Goal: Task Accomplishment & Management: Manage account settings

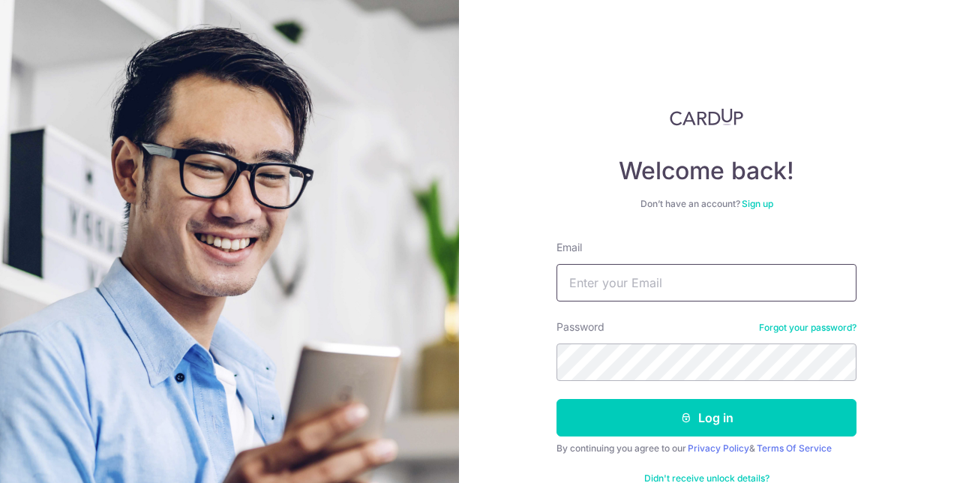
click at [638, 284] on input "Email" at bounding box center [707, 283] width 300 height 38
type input "[EMAIL_ADDRESS][DOMAIN_NAME]"
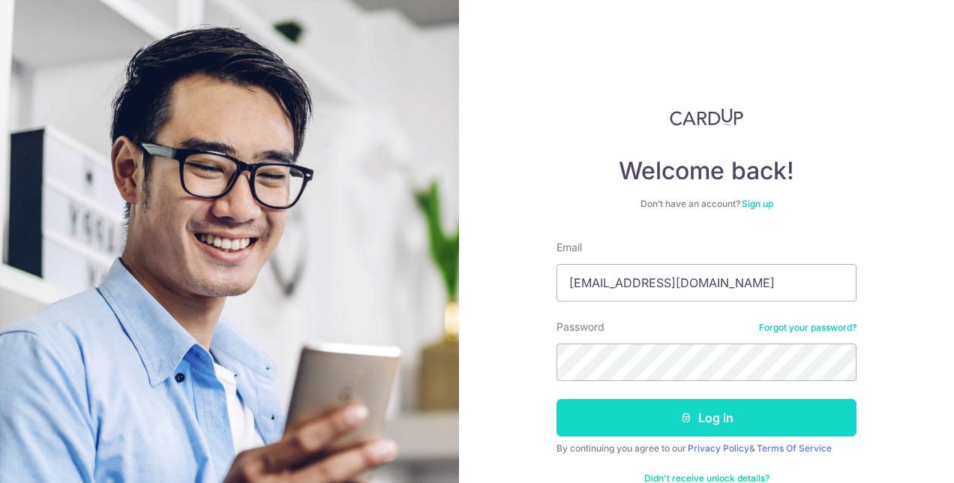
click at [713, 422] on button "Log in" at bounding box center [707, 418] width 300 height 38
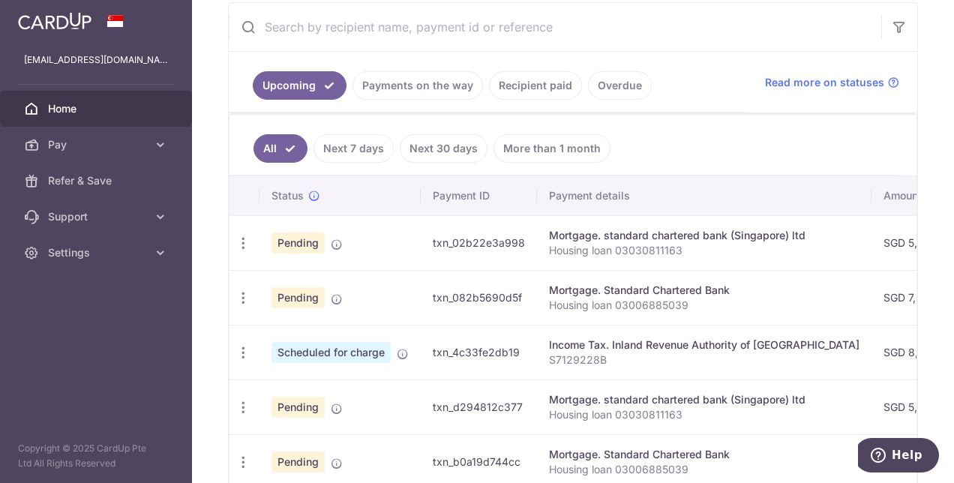
scroll to position [225, 0]
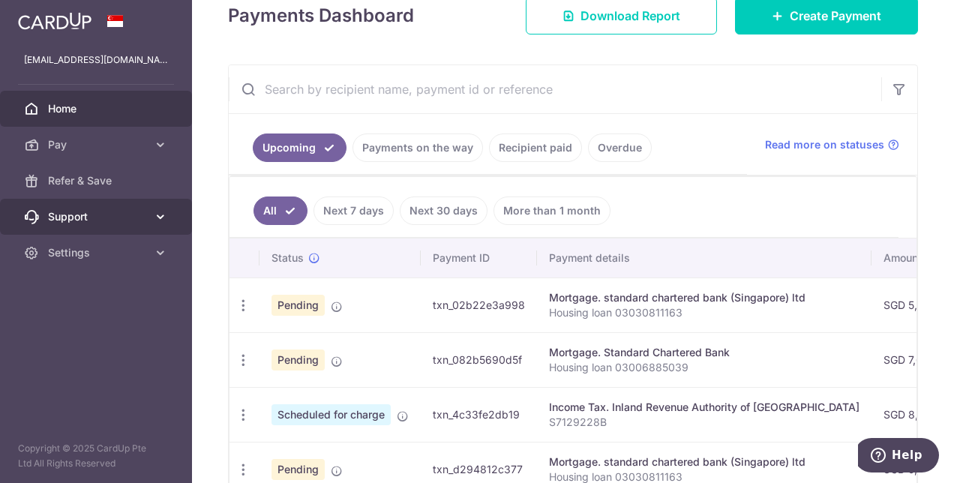
click at [101, 217] on span "Support" at bounding box center [97, 216] width 99 height 15
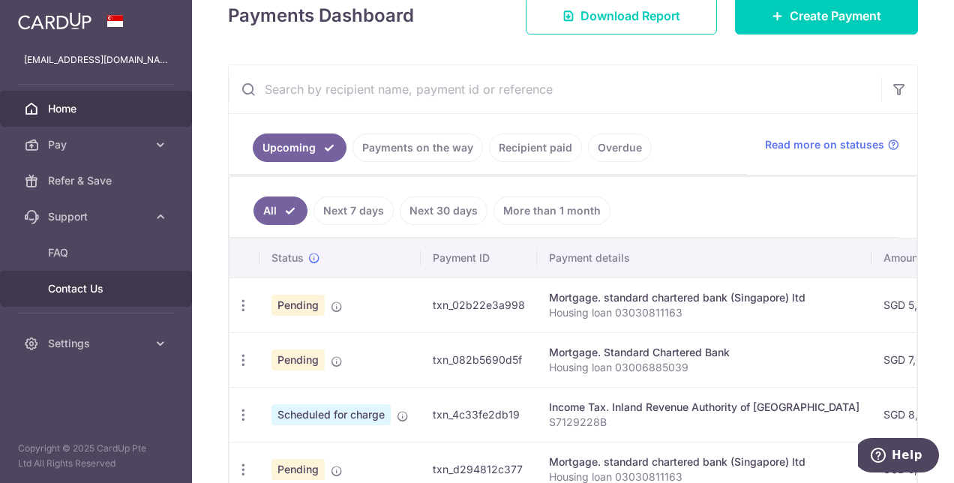
click at [86, 285] on span "Contact Us" at bounding box center [97, 288] width 99 height 15
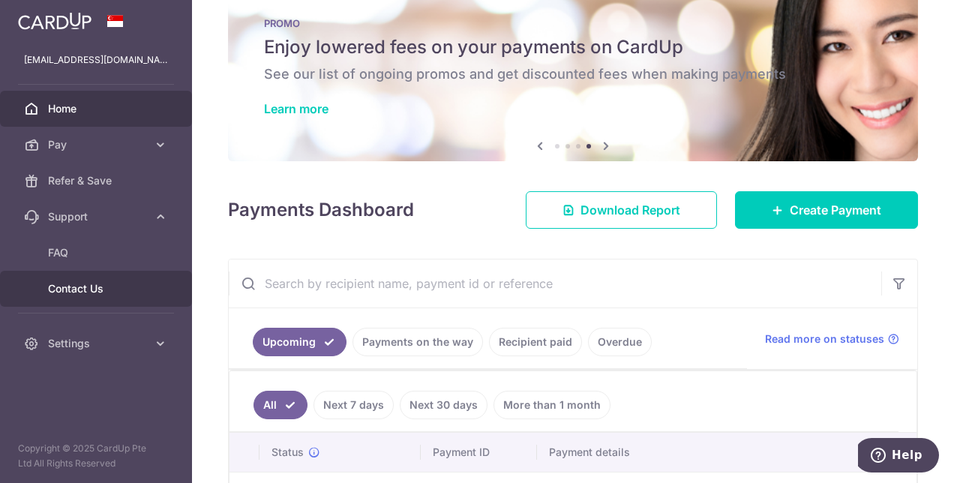
scroll to position [0, 0]
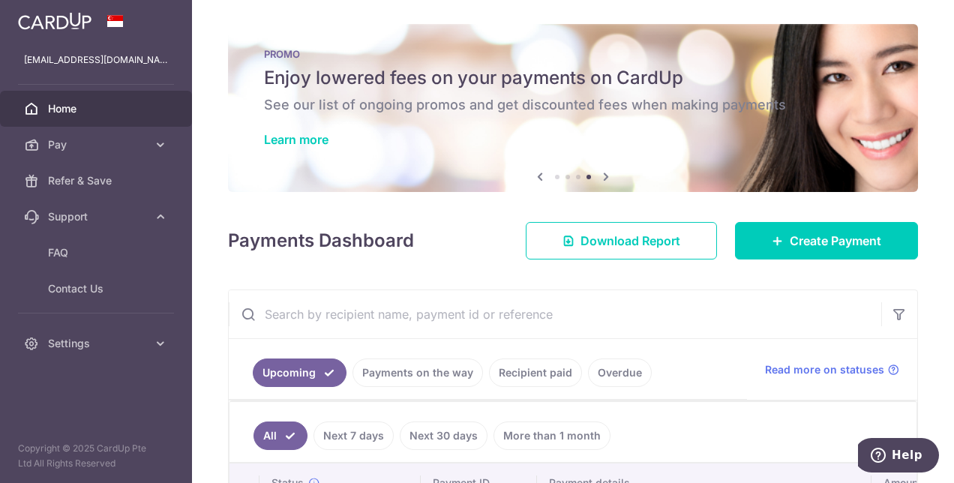
click at [69, 111] on span "Home" at bounding box center [97, 108] width 99 height 15
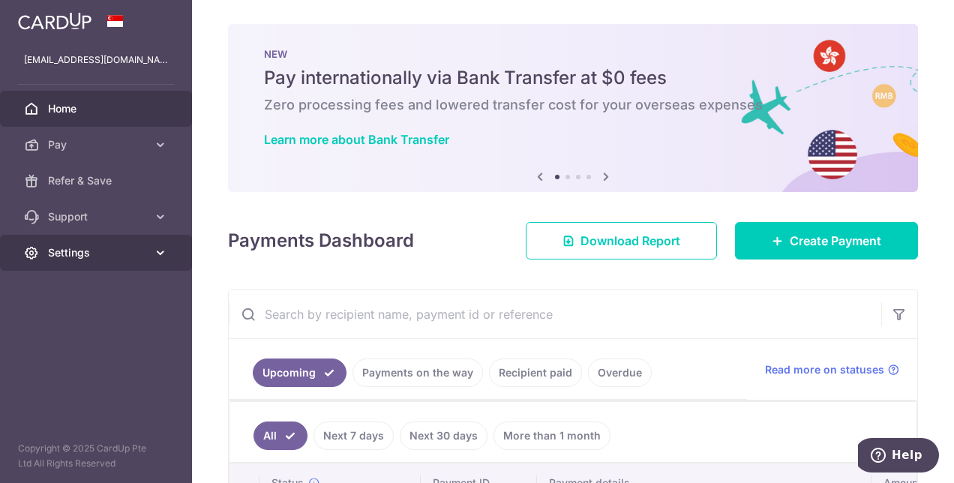
click at [56, 251] on span "Settings" at bounding box center [97, 252] width 99 height 15
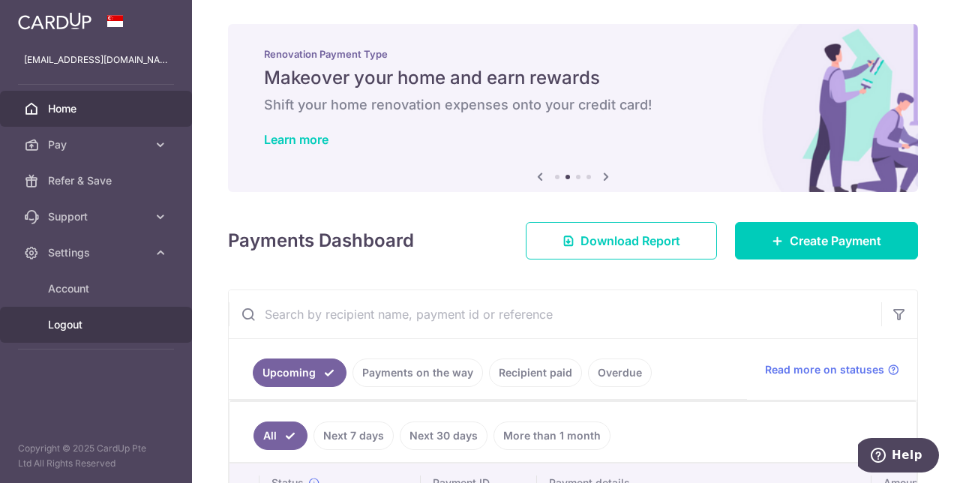
click at [59, 326] on span "Logout" at bounding box center [97, 324] width 99 height 15
